Goal: Check status: Check status

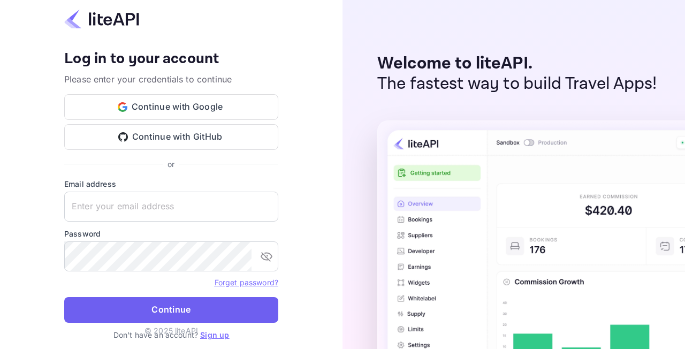
type input "[EMAIL_ADDRESS][DOMAIN_NAME]"
click at [177, 305] on button "Continue" at bounding box center [171, 310] width 214 height 26
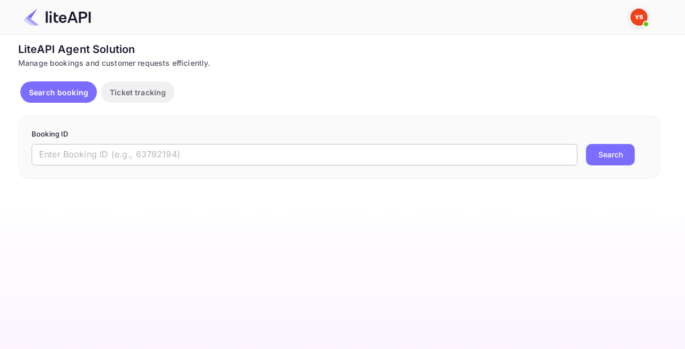
click at [252, 156] on input "text" at bounding box center [305, 154] width 546 height 21
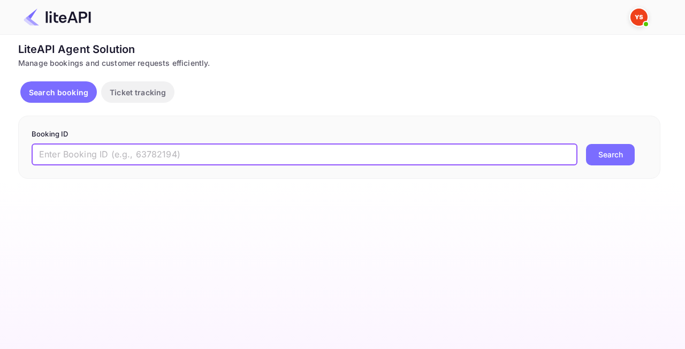
paste input "8842244"
type input "8842244"
drag, startPoint x: 601, startPoint y: 150, endPoint x: 543, endPoint y: 173, distance: 62.2
click at [602, 152] on button "Search" at bounding box center [610, 154] width 49 height 21
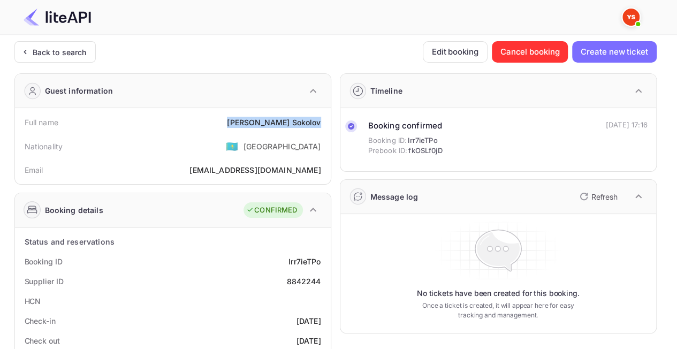
drag, startPoint x: 247, startPoint y: 123, endPoint x: 328, endPoint y: 122, distance: 80.3
click at [329, 120] on div "Full name Alexander Sokolov Nationality 🇰🇿 Kazakhstan Email alexander@oil-snab.…" at bounding box center [173, 146] width 316 height 76
copy div "Alexander Sokolov"
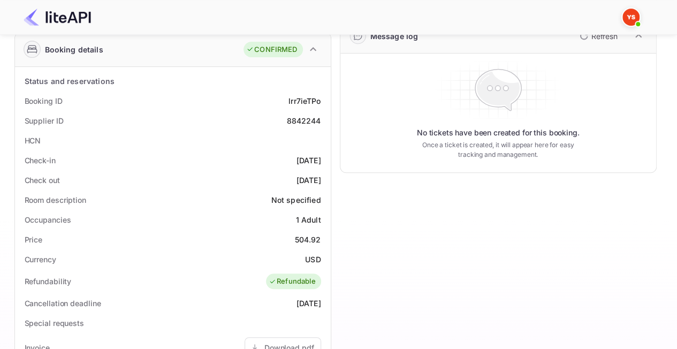
scroll to position [321, 0]
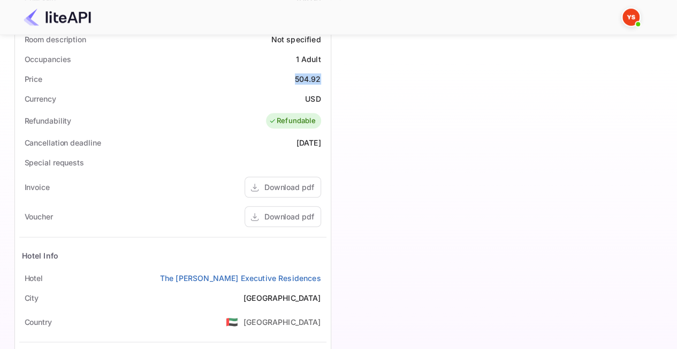
drag, startPoint x: 294, startPoint y: 77, endPoint x: 328, endPoint y: 78, distance: 33.7
click at [328, 78] on div "Status and reservations Booking ID lrr7ieTPo Supplier ID 8842244 HCN Check-in 2…" at bounding box center [173, 171] width 316 height 531
copy div "504.92"
